Goal: Task Accomplishment & Management: Complete application form

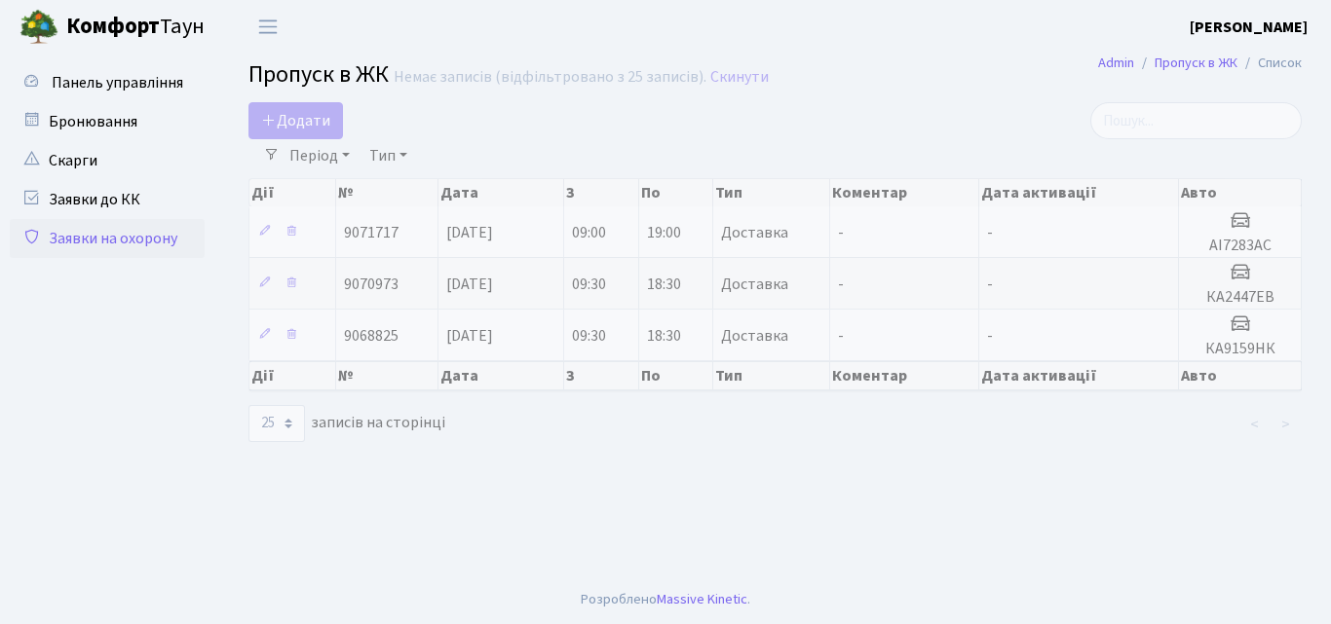
select select "25"
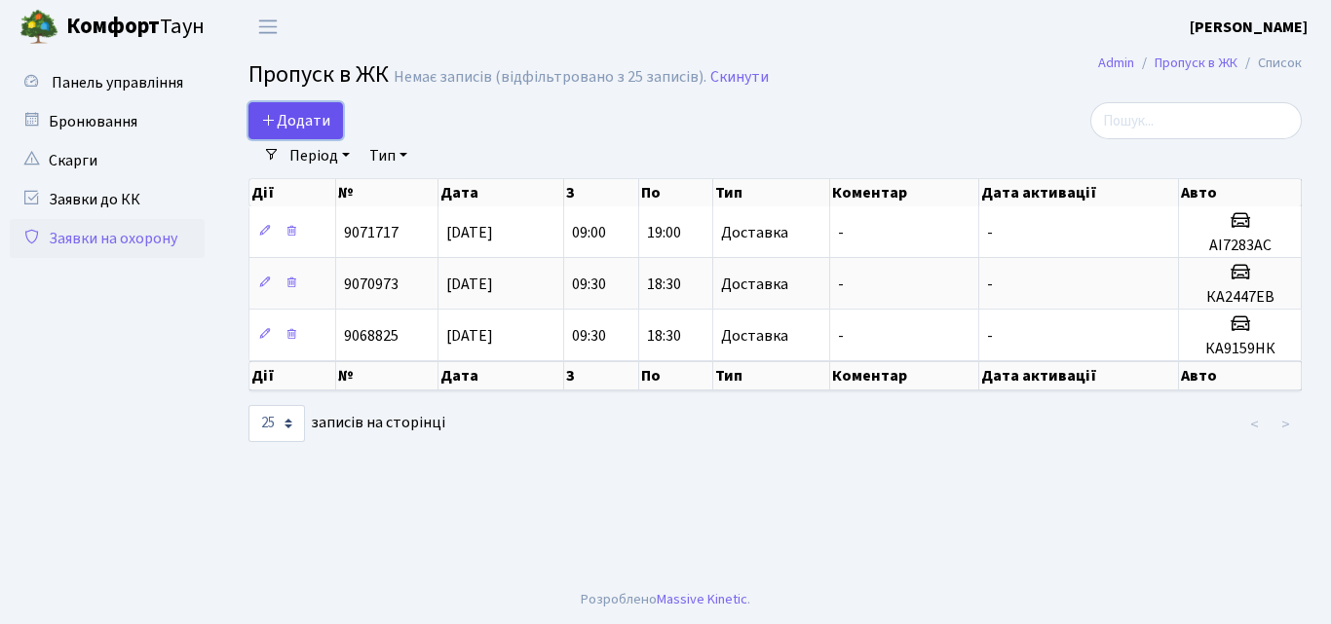
click at [310, 122] on span "Додати" at bounding box center [295, 120] width 69 height 21
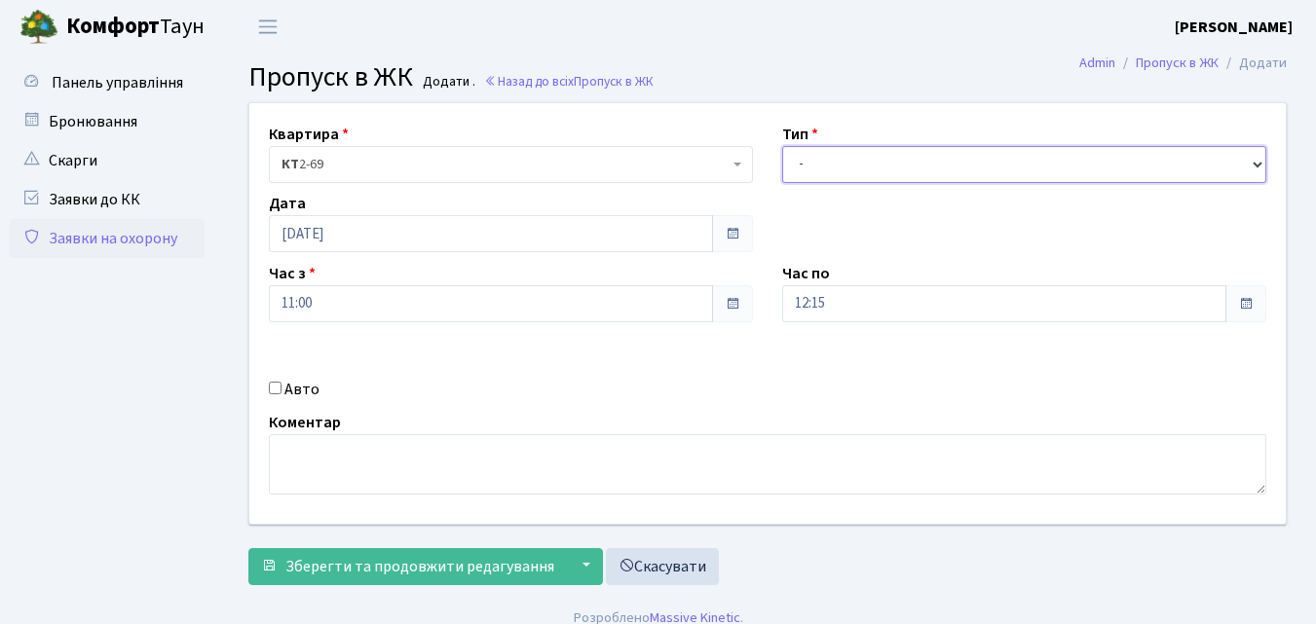
click at [801, 161] on select "- Доставка Таксі Гості Сервіс" at bounding box center [1024, 164] width 484 height 37
select select "1"
click at [782, 146] on select "- Доставка Таксі Гості Сервіс" at bounding box center [1024, 164] width 484 height 37
click at [858, 306] on input "12:15" at bounding box center [1004, 303] width 444 height 37
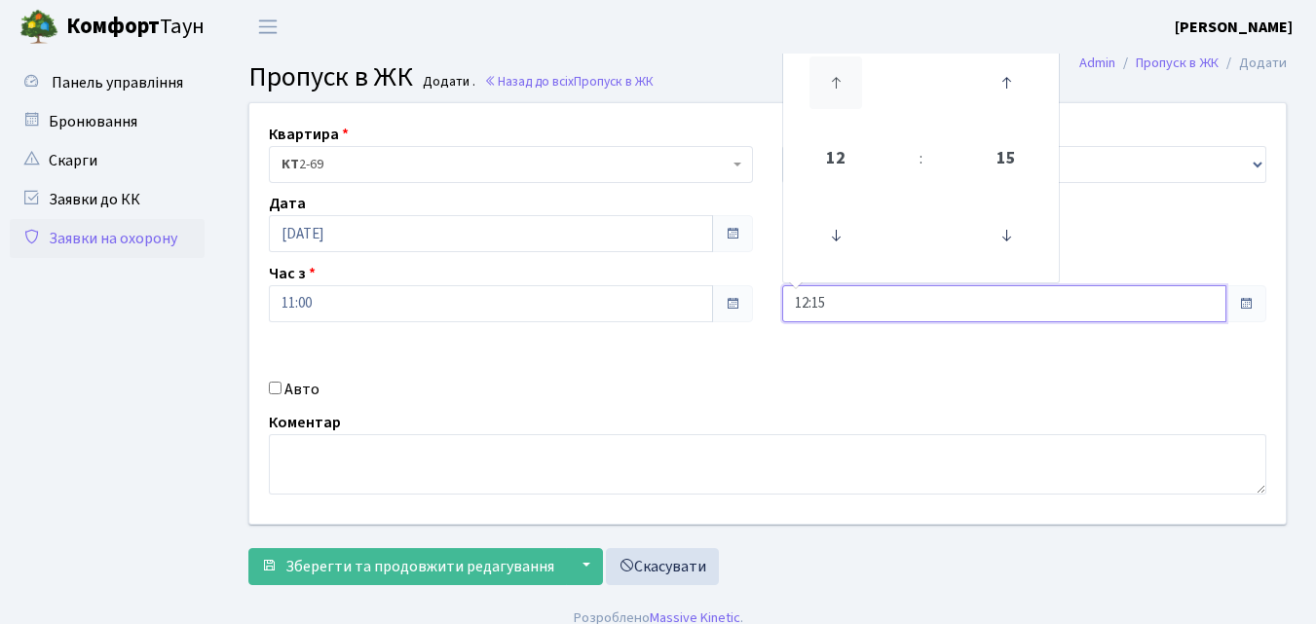
click at [848, 81] on icon at bounding box center [836, 83] width 53 height 53
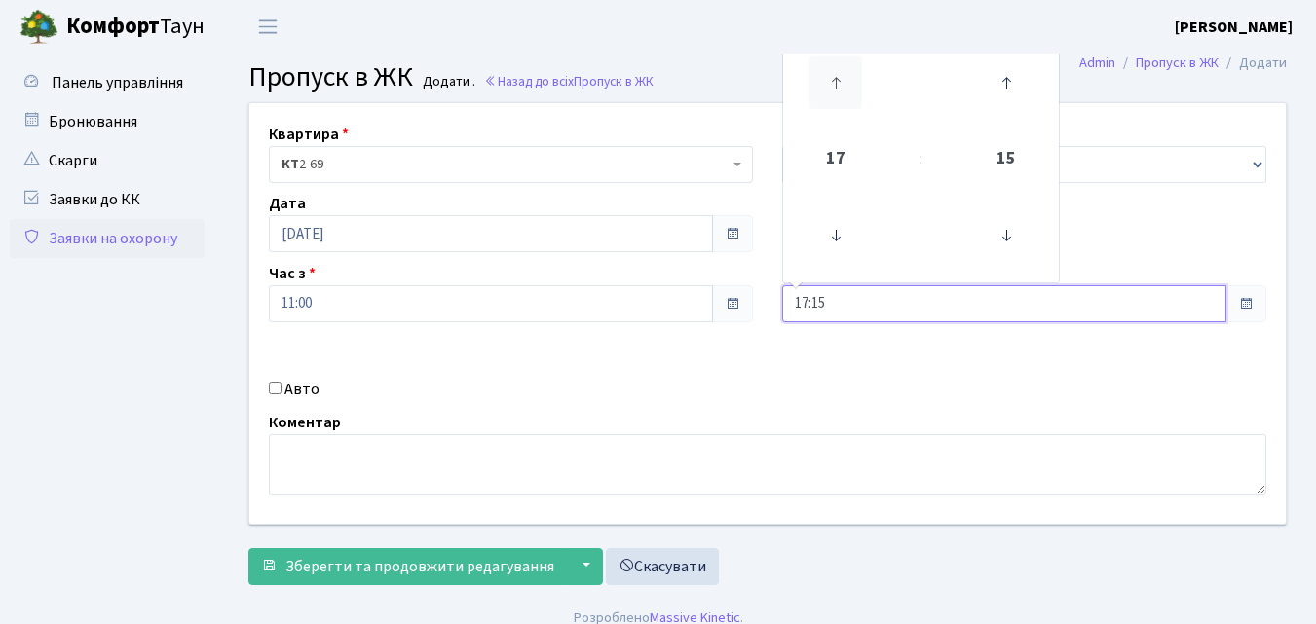
click at [848, 81] on icon at bounding box center [836, 83] width 53 height 53
type input "18:15"
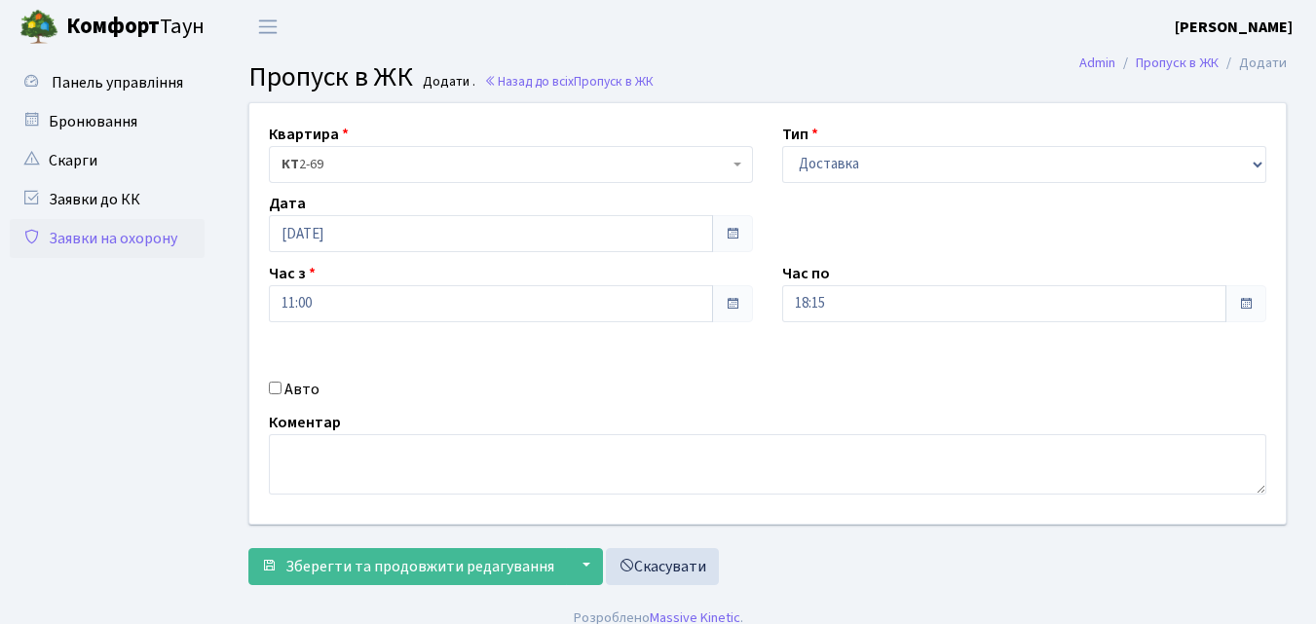
click at [271, 381] on div "Авто" at bounding box center [510, 389] width 513 height 23
click at [278, 386] on input "Авто" at bounding box center [275, 388] width 13 height 13
checkbox input "true"
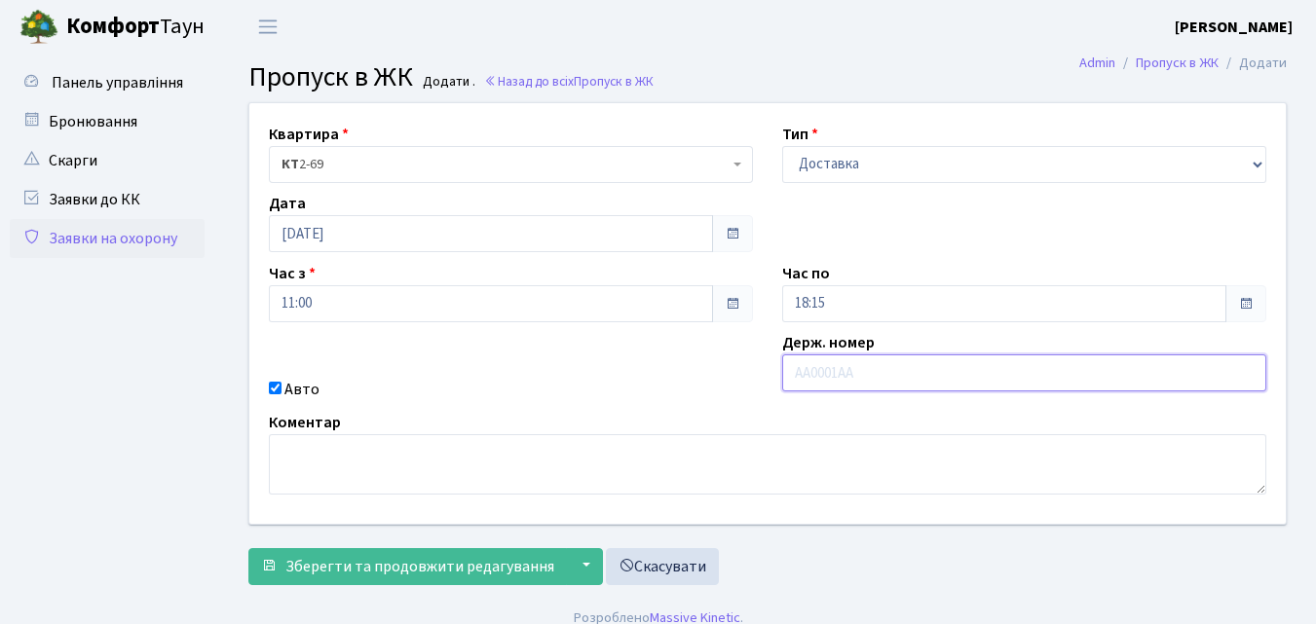
click at [815, 373] on input "text" at bounding box center [1024, 373] width 484 height 37
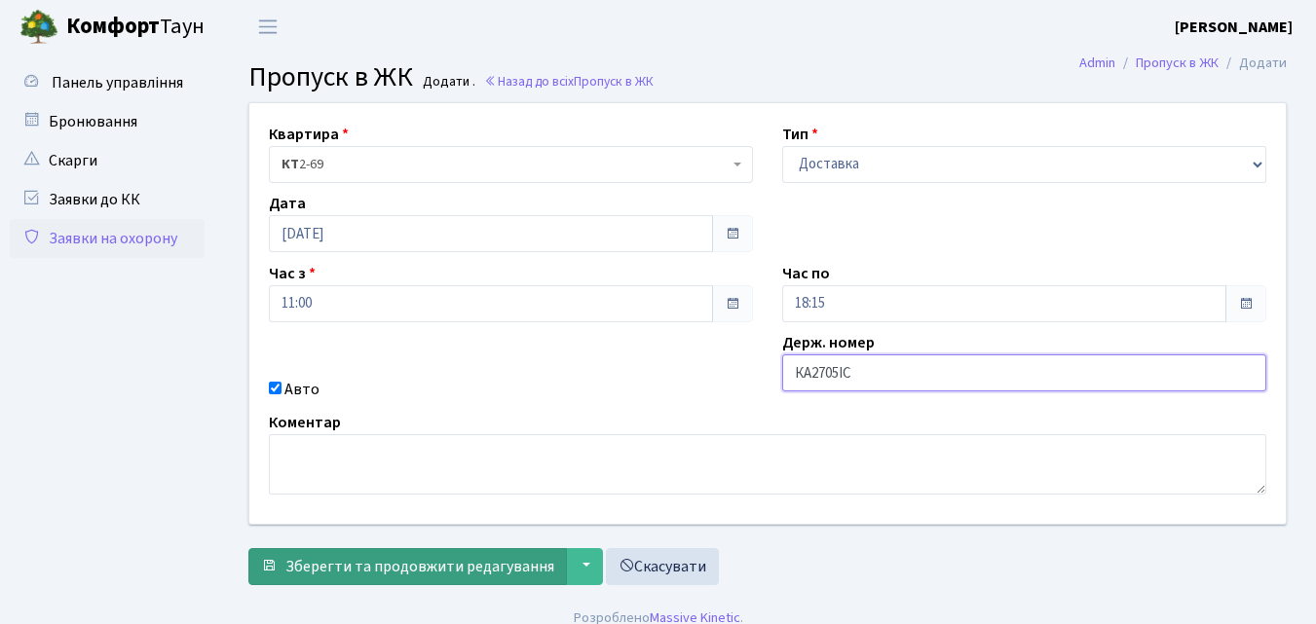
type input "КА2705ІС"
click at [387, 563] on span "Зберегти та продовжити редагування" at bounding box center [419, 566] width 269 height 21
